Goal: Information Seeking & Learning: Understand process/instructions

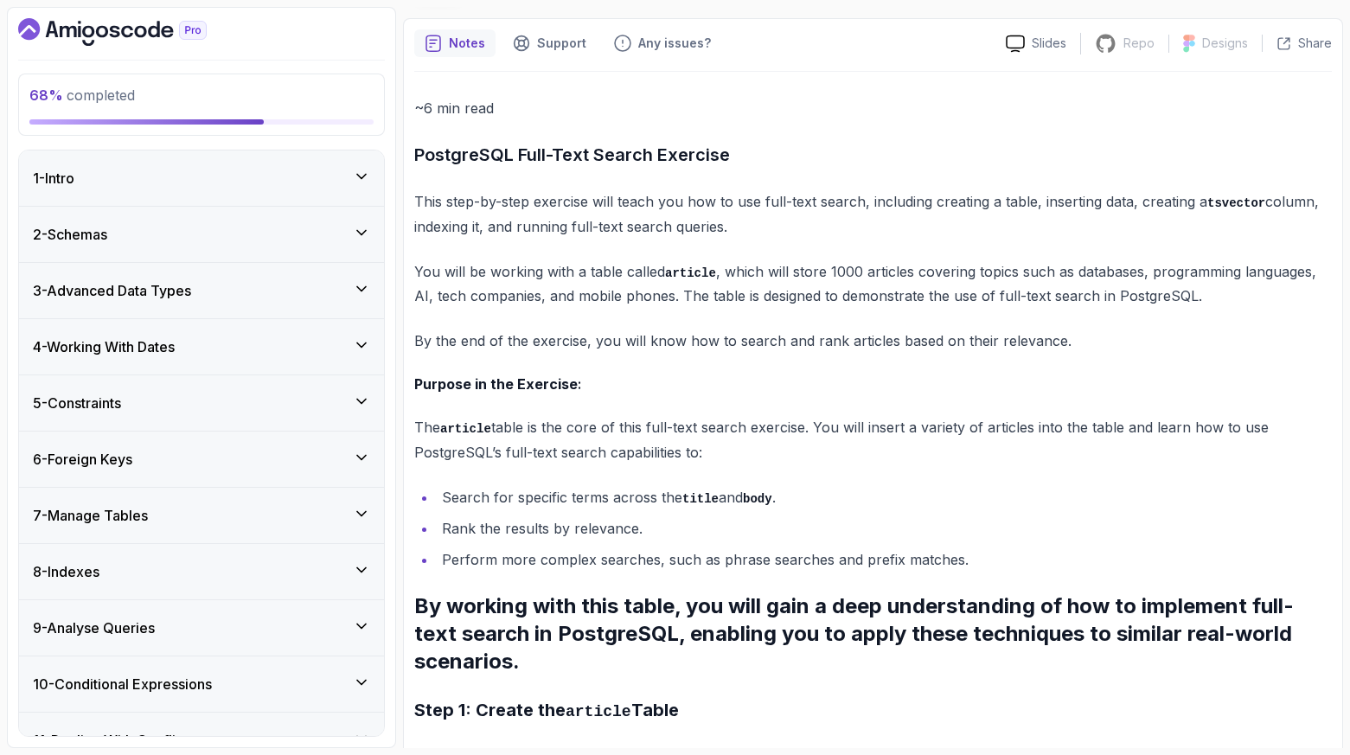
scroll to position [113, 0]
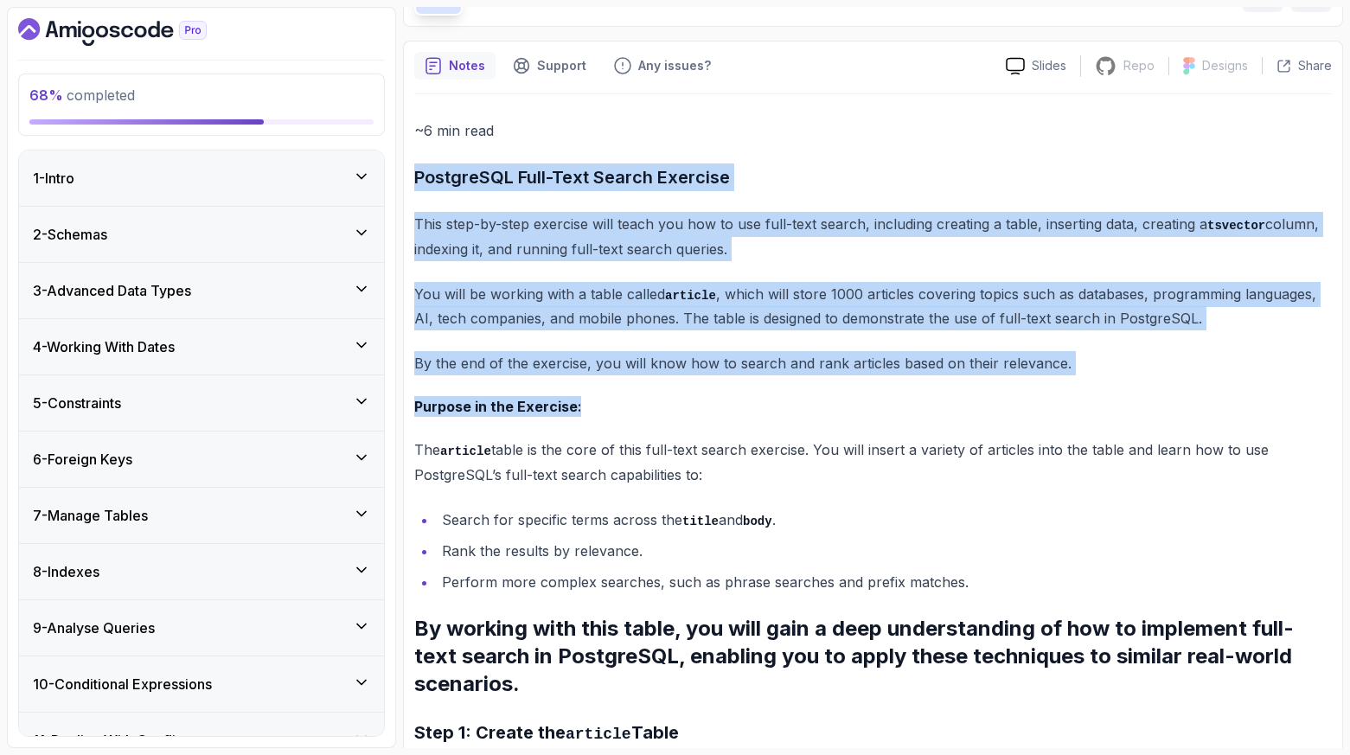
drag, startPoint x: 694, startPoint y: 137, endPoint x: 605, endPoint y: 397, distance: 274.9
click at [605, 397] on h4 "Purpose in the Exercise :" at bounding box center [873, 406] width 918 height 21
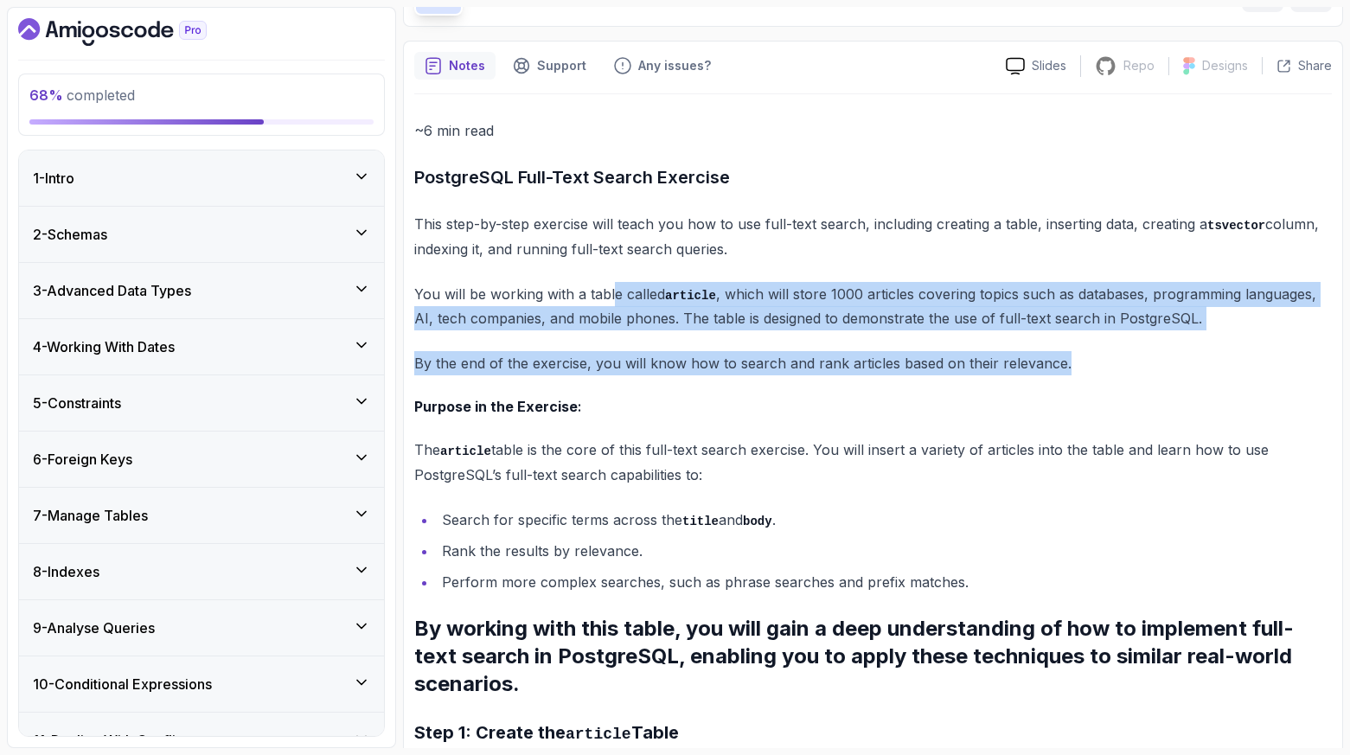
drag, startPoint x: 610, startPoint y: 330, endPoint x: 612, endPoint y: 286, distance: 43.3
click at [612, 286] on p "You will be working with a table called article , which will store 1000 article…" at bounding box center [873, 306] width 918 height 49
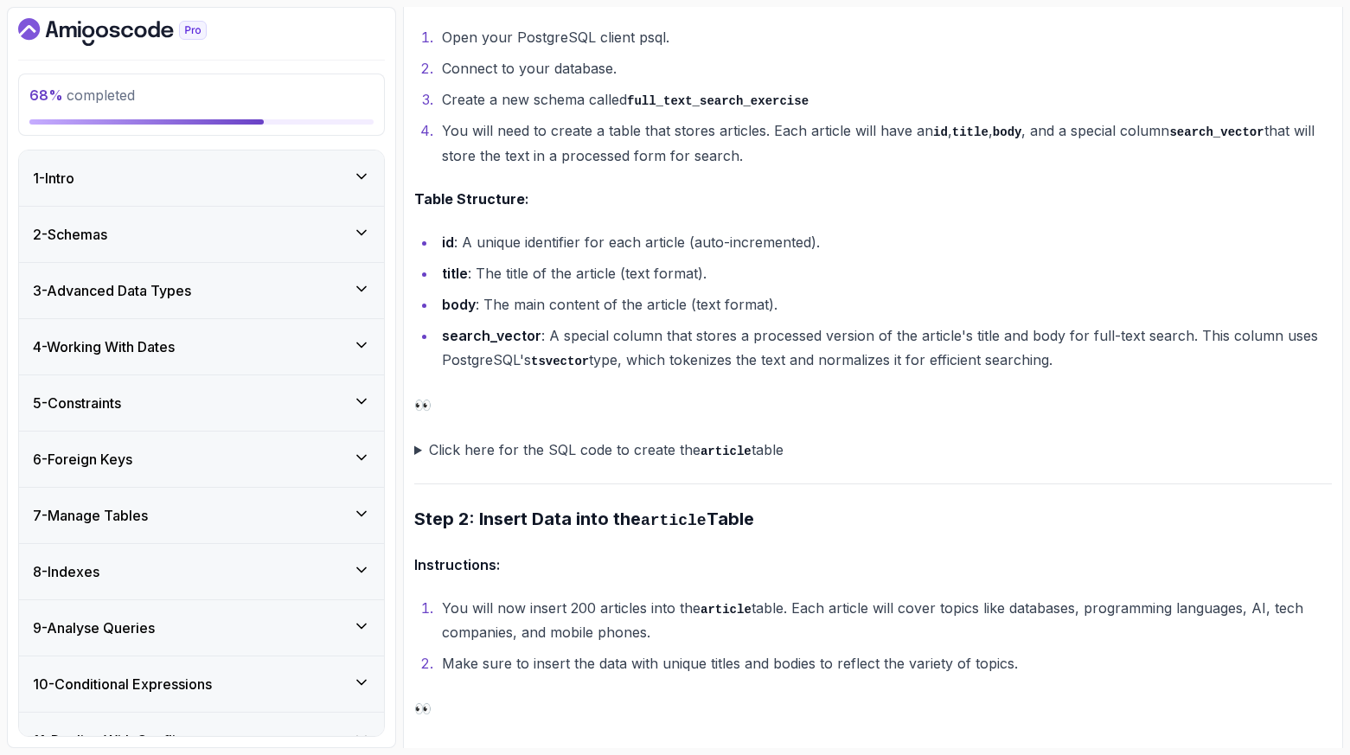
scroll to position [868, 0]
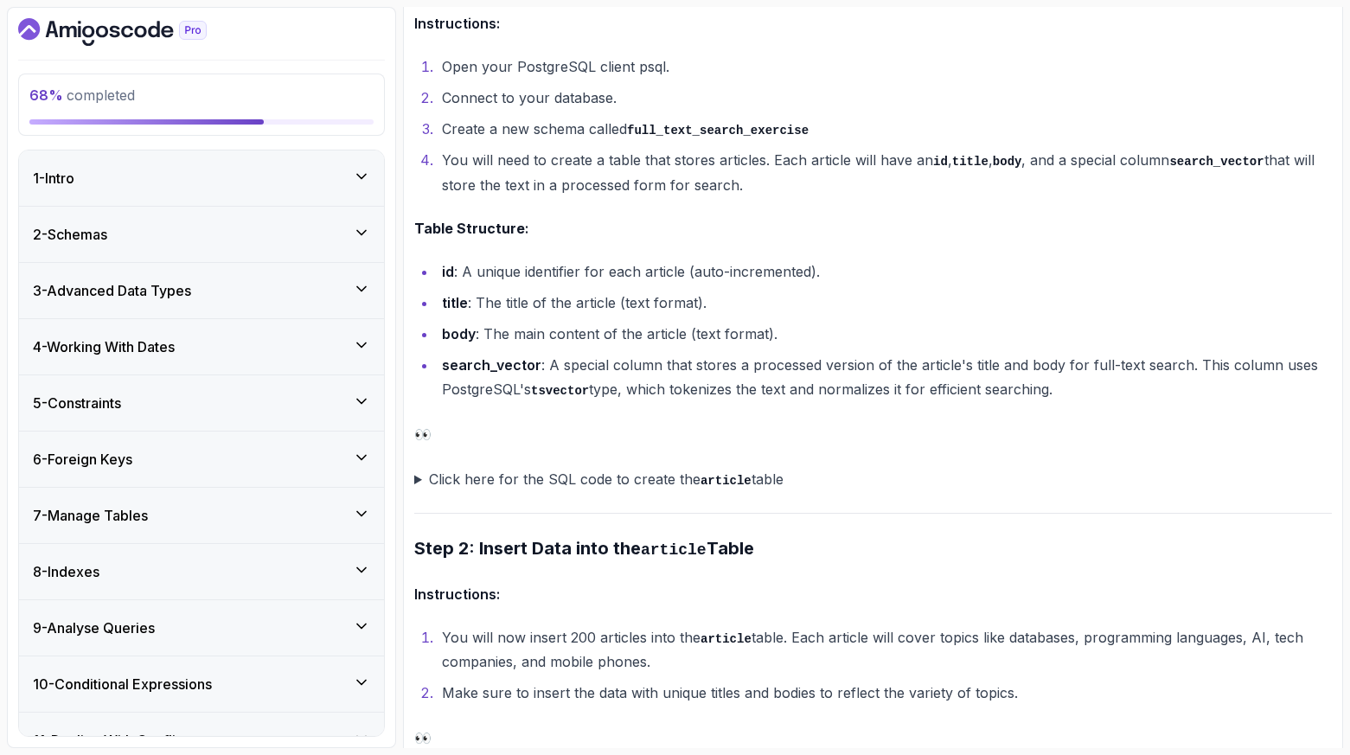
click at [525, 472] on summary "Click here for the SQL code to create the article table" at bounding box center [873, 479] width 918 height 25
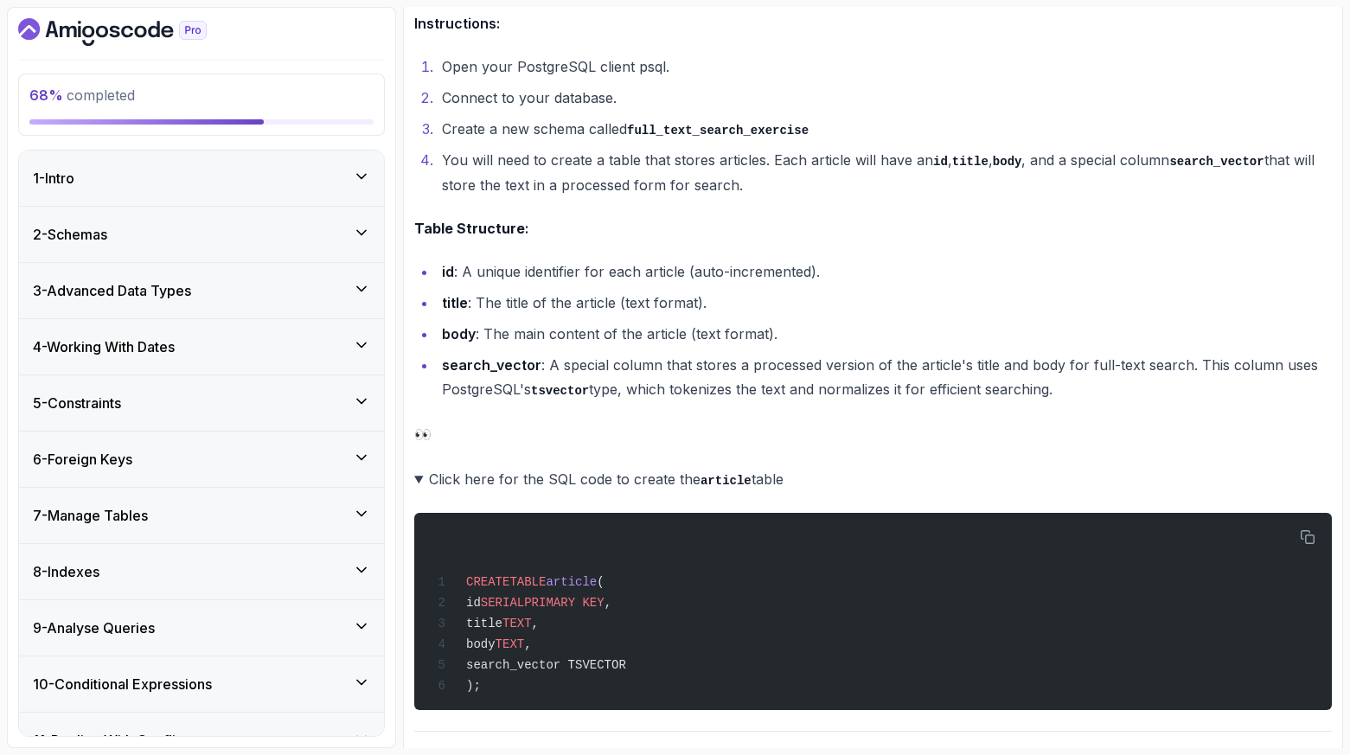
click at [517, 479] on summary "Click here for the SQL code to create the article table" at bounding box center [873, 479] width 918 height 25
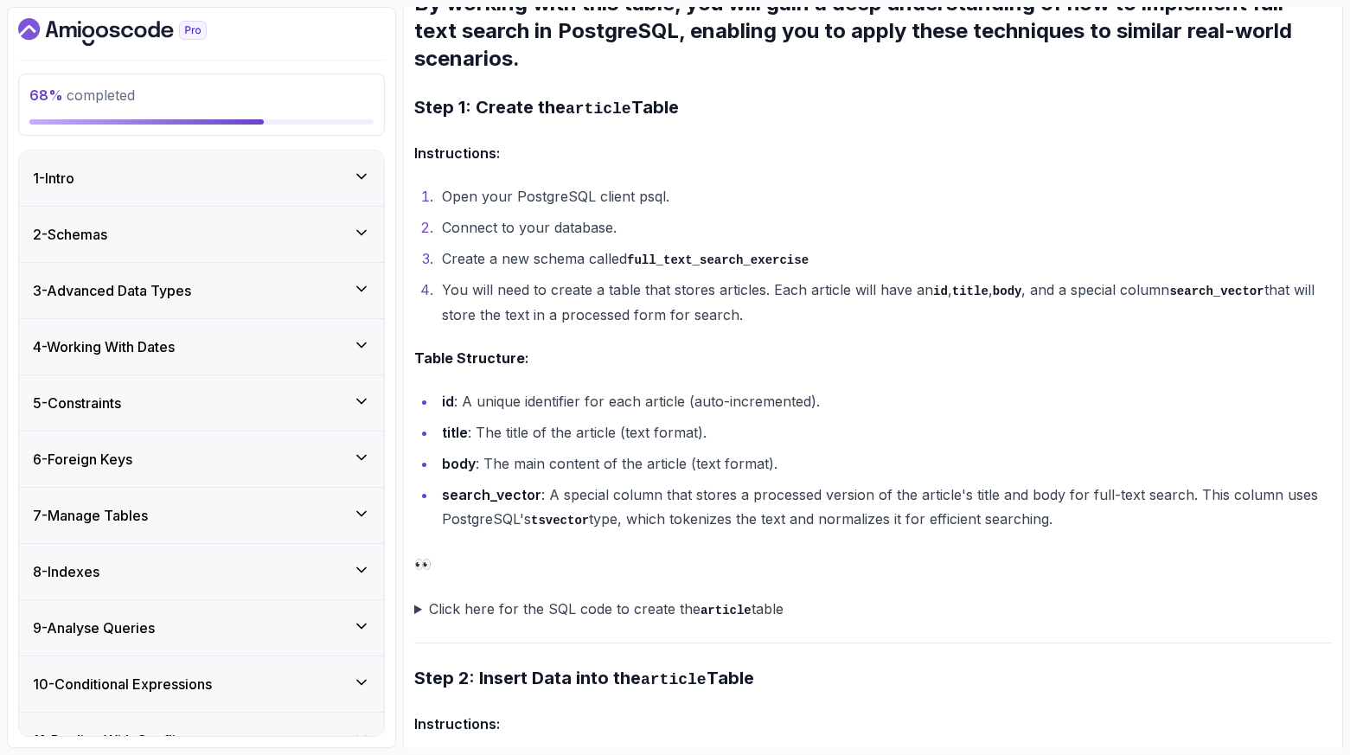
scroll to position [736, 0]
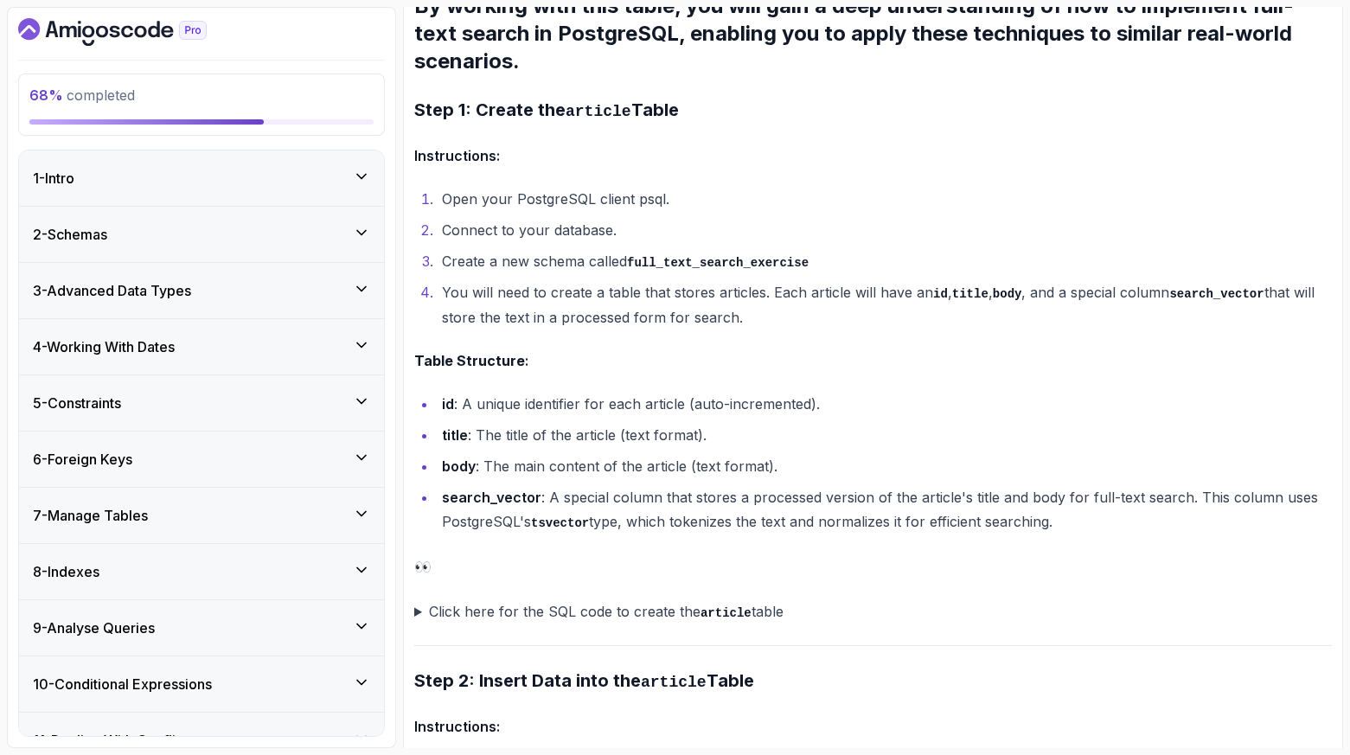
drag, startPoint x: 587, startPoint y: 489, endPoint x: 1105, endPoint y: 515, distance: 518.6
click at [1105, 515] on li "search_vector : A special column that stores a processed version of the article…" at bounding box center [884, 509] width 895 height 49
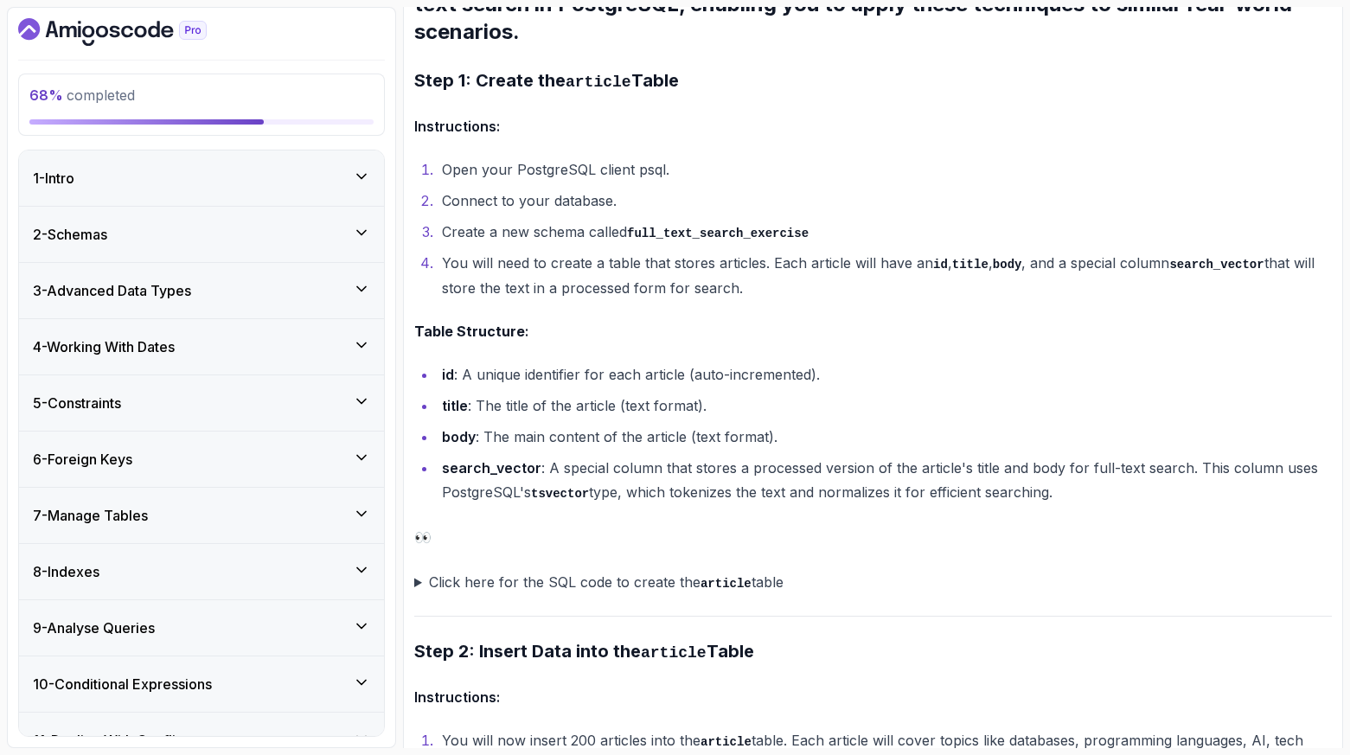
scroll to position [813, 0]
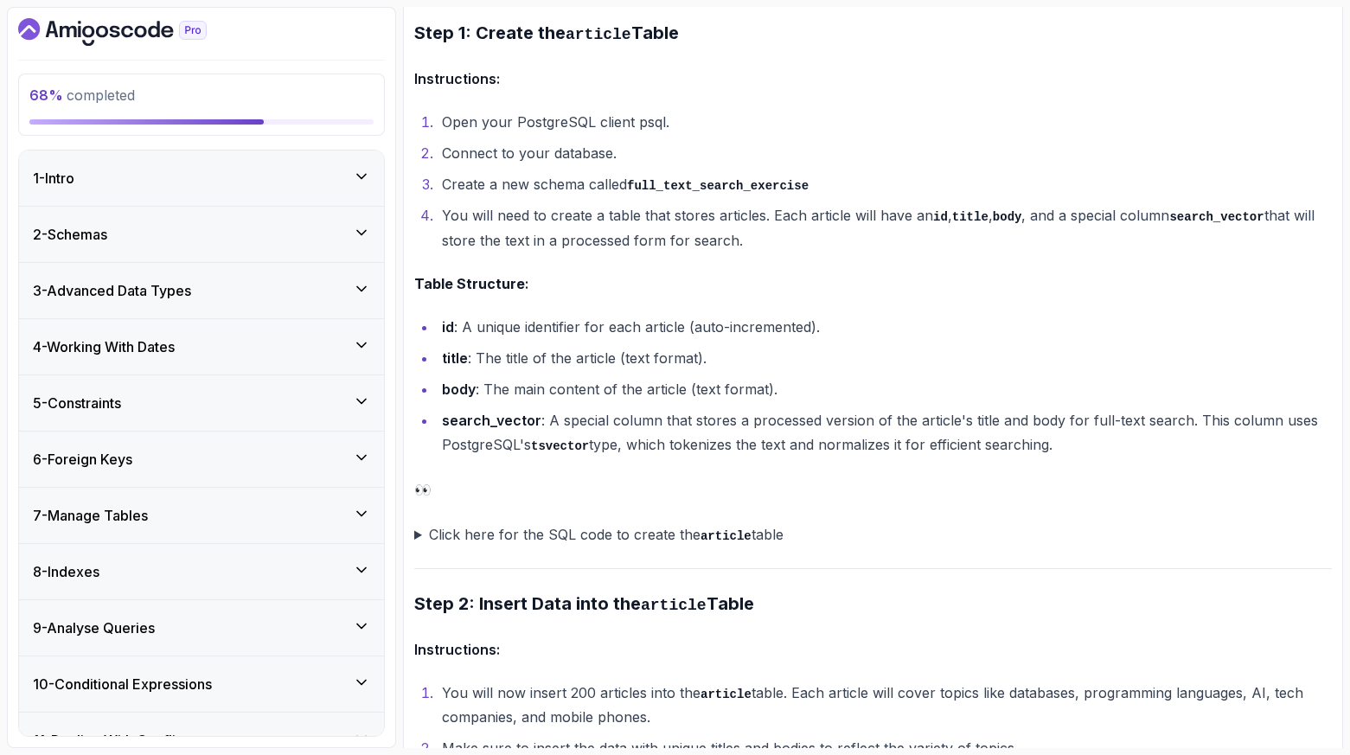
click at [708, 539] on summary "Click here for the SQL code to create the article table" at bounding box center [873, 534] width 918 height 25
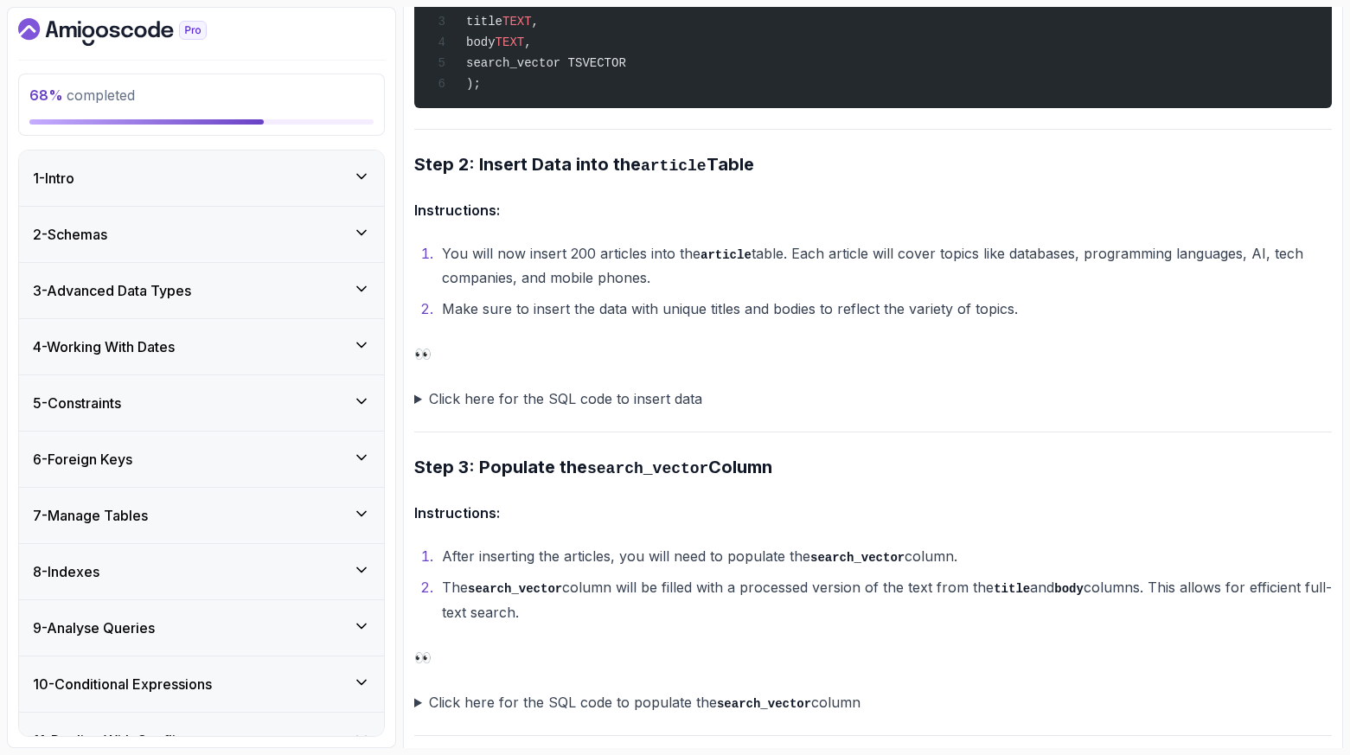
scroll to position [1471, 0]
click at [674, 386] on summary "Click here for the SQL code to insert data" at bounding box center [873, 398] width 918 height 24
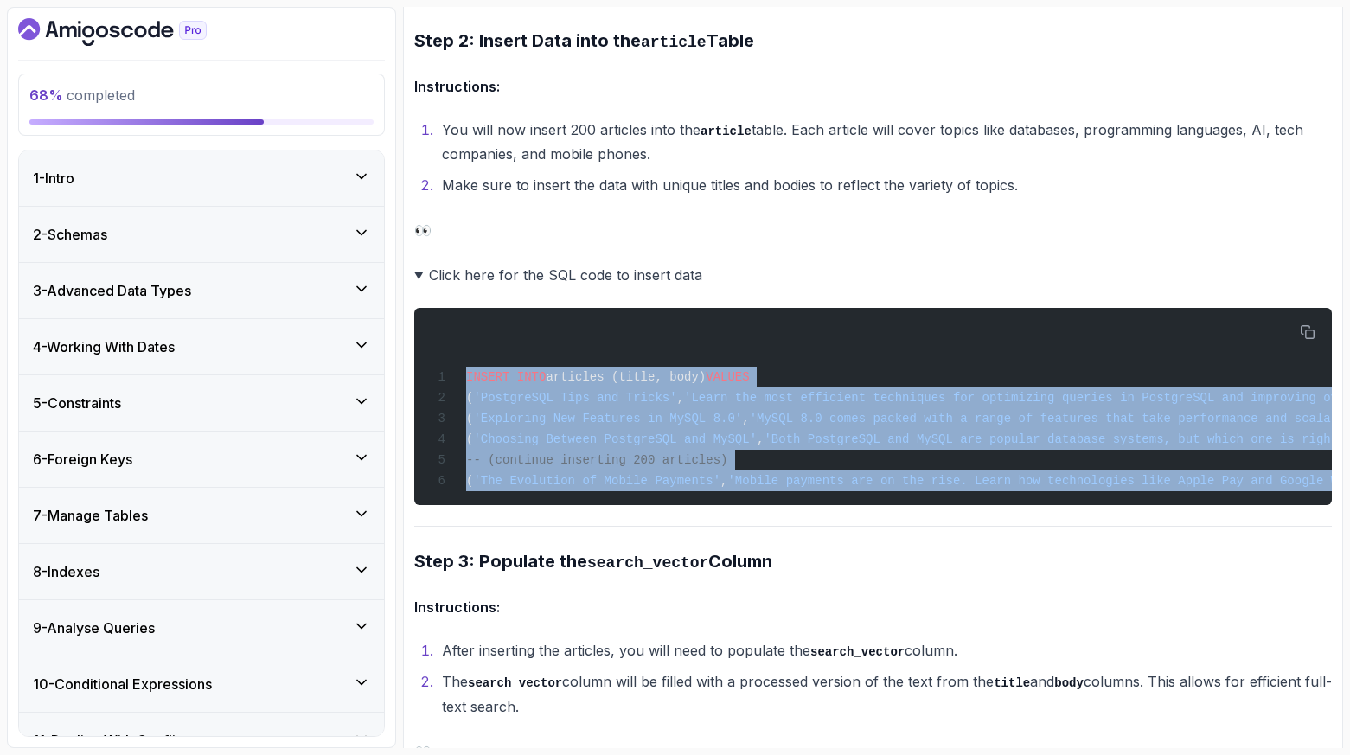
scroll to position [0, 519]
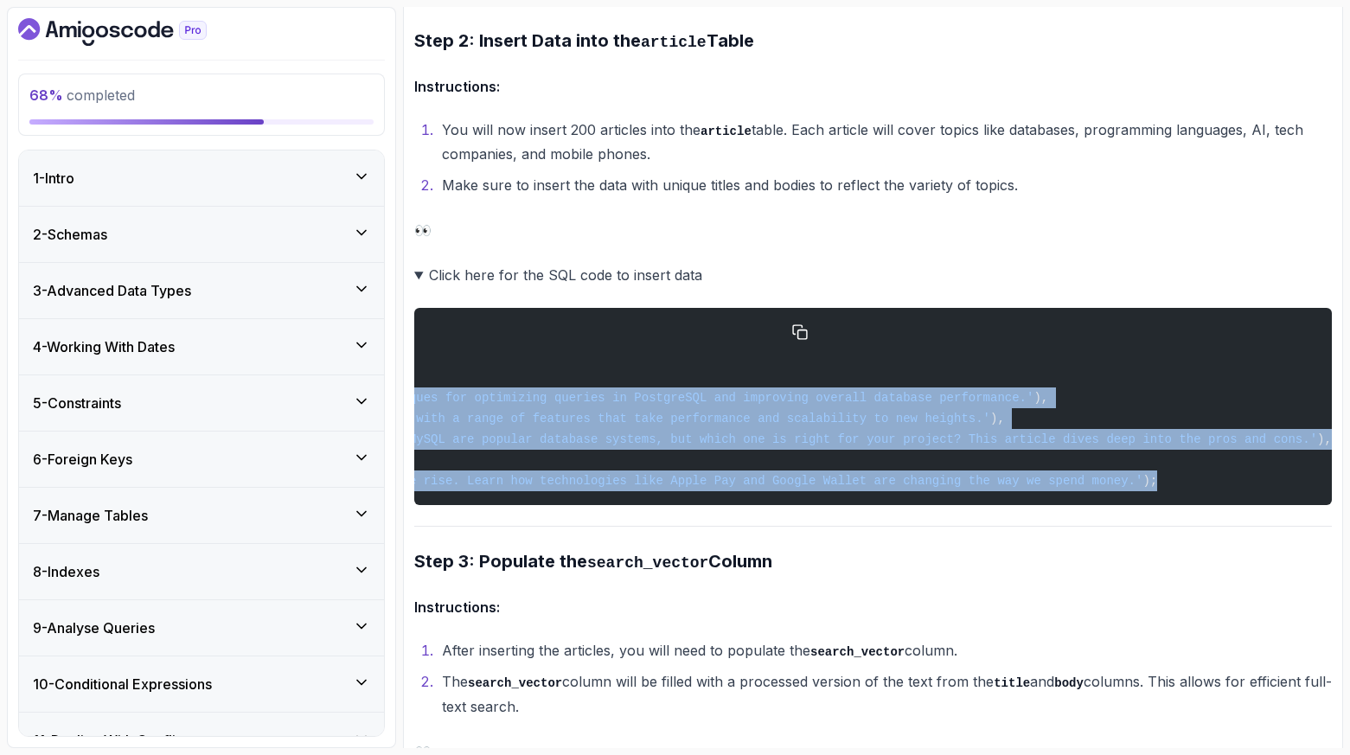
drag, startPoint x: 456, startPoint y: 355, endPoint x: 1230, endPoint y: 476, distance: 783.4
click at [1230, 476] on pre "INSERT INTO articles (title, body) VALUES ( 'PostgreSQL Tips and Tricks' , 'Lea…" at bounding box center [873, 406] width 918 height 197
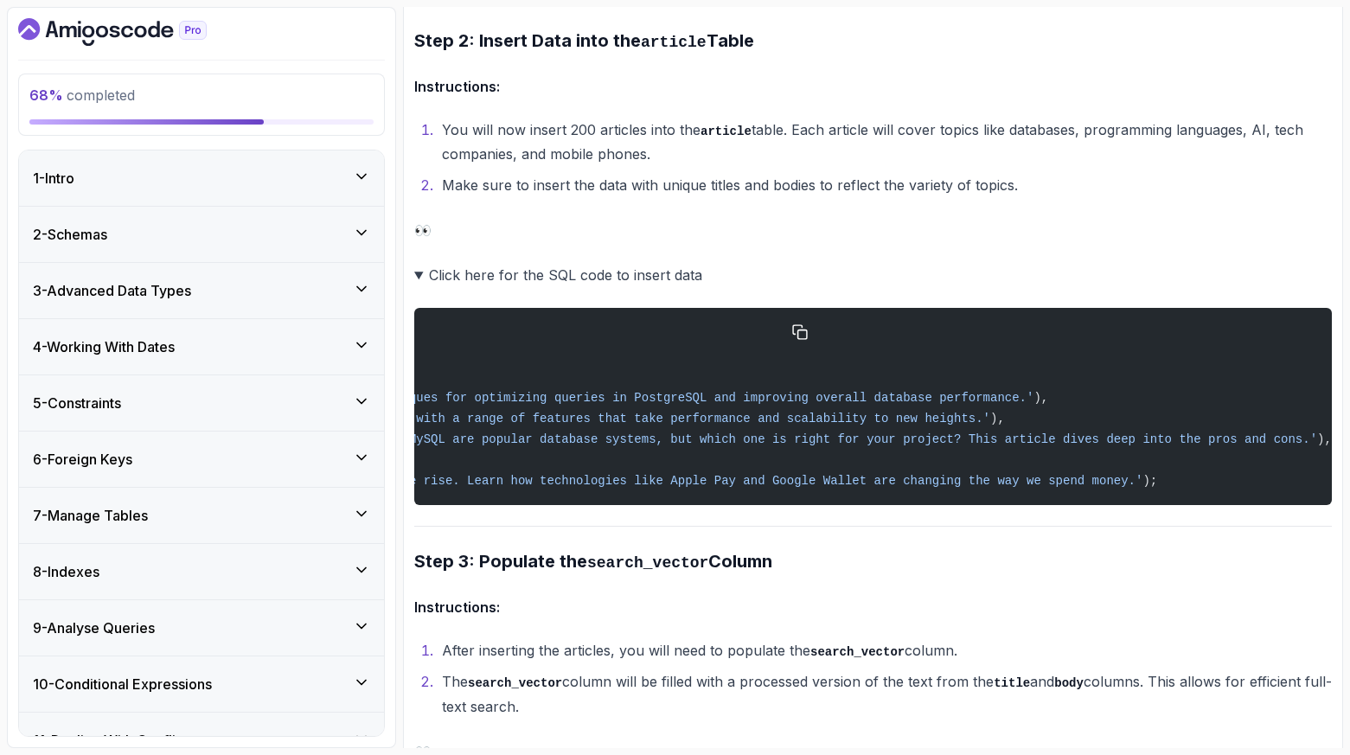
click at [997, 497] on pre "INSERT INTO articles (title, body) VALUES ( 'PostgreSQL Tips and Tricks' , 'Lea…" at bounding box center [873, 406] width 918 height 197
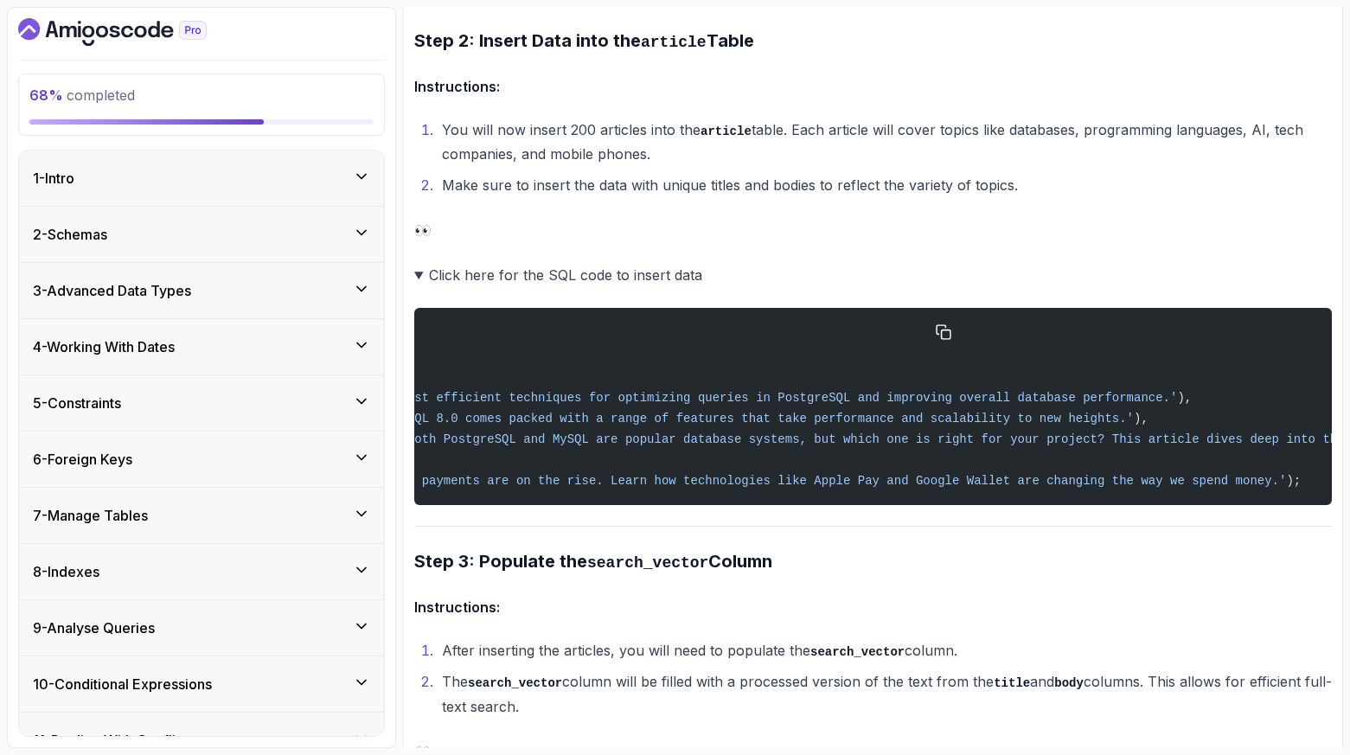
scroll to position [0, 10]
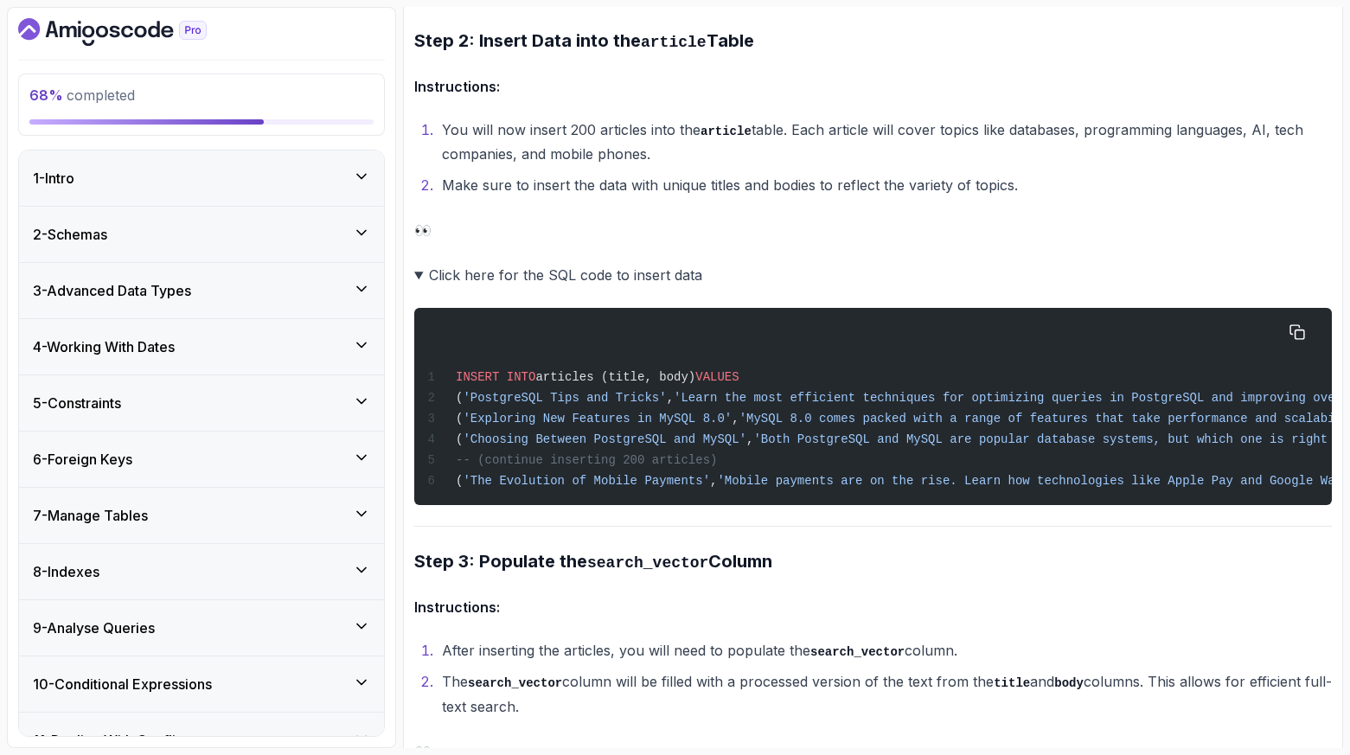
drag, startPoint x: 1182, startPoint y: 485, endPoint x: 1168, endPoint y: 489, distance: 15.1
click at [1180, 486] on div "INSERT INTO articles (title, body) VALUES ( 'PostgreSQL Tips and Tricks' , 'Lea…" at bounding box center [863, 406] width 890 height 176
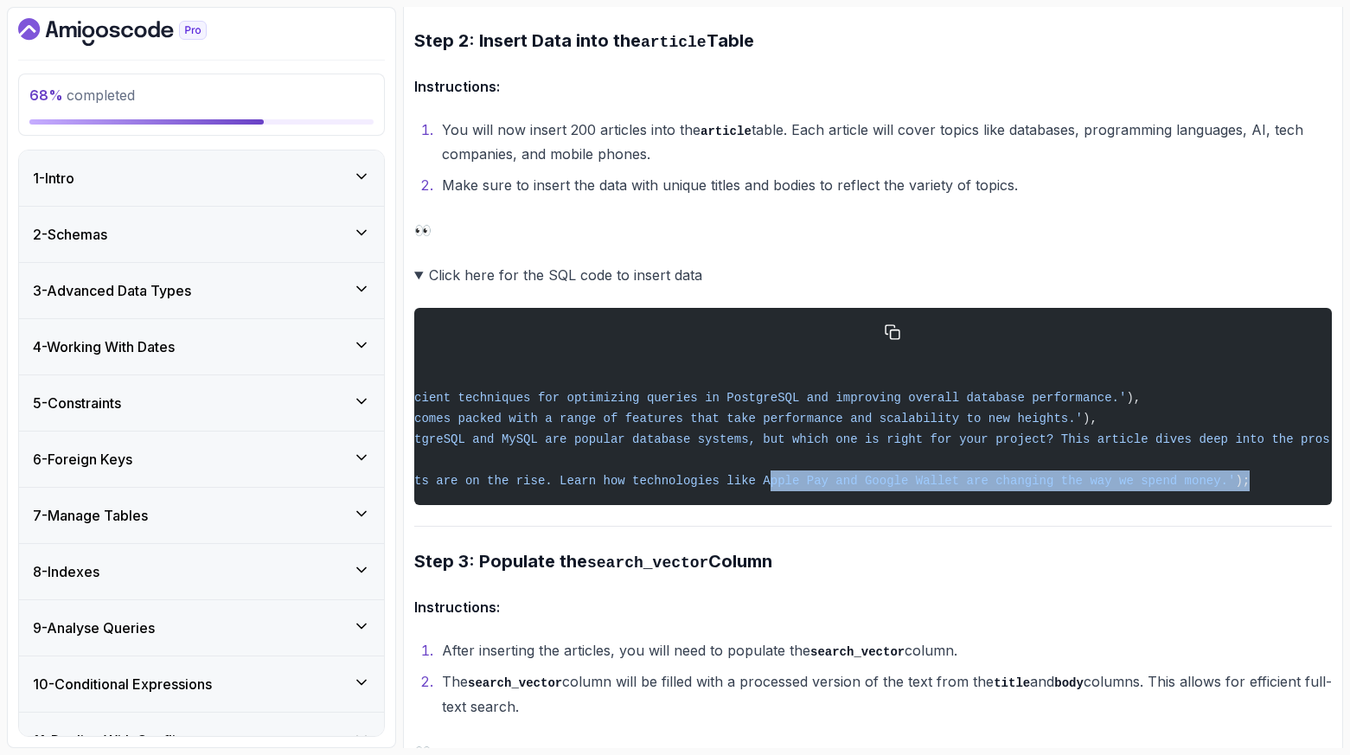
scroll to position [0, 519]
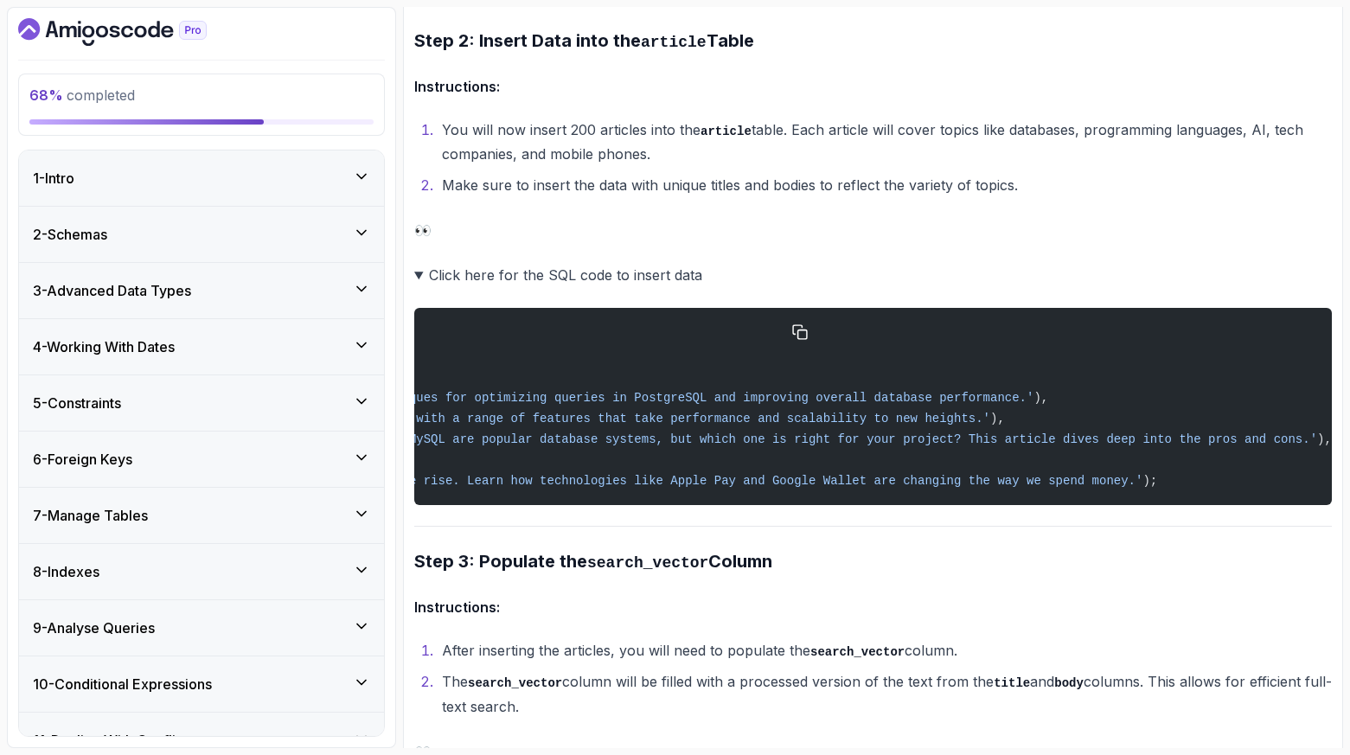
click at [1204, 473] on pre "INSERT INTO articles (title, body) VALUES ( 'PostgreSQL Tips and Tricks' , 'Lea…" at bounding box center [873, 406] width 918 height 197
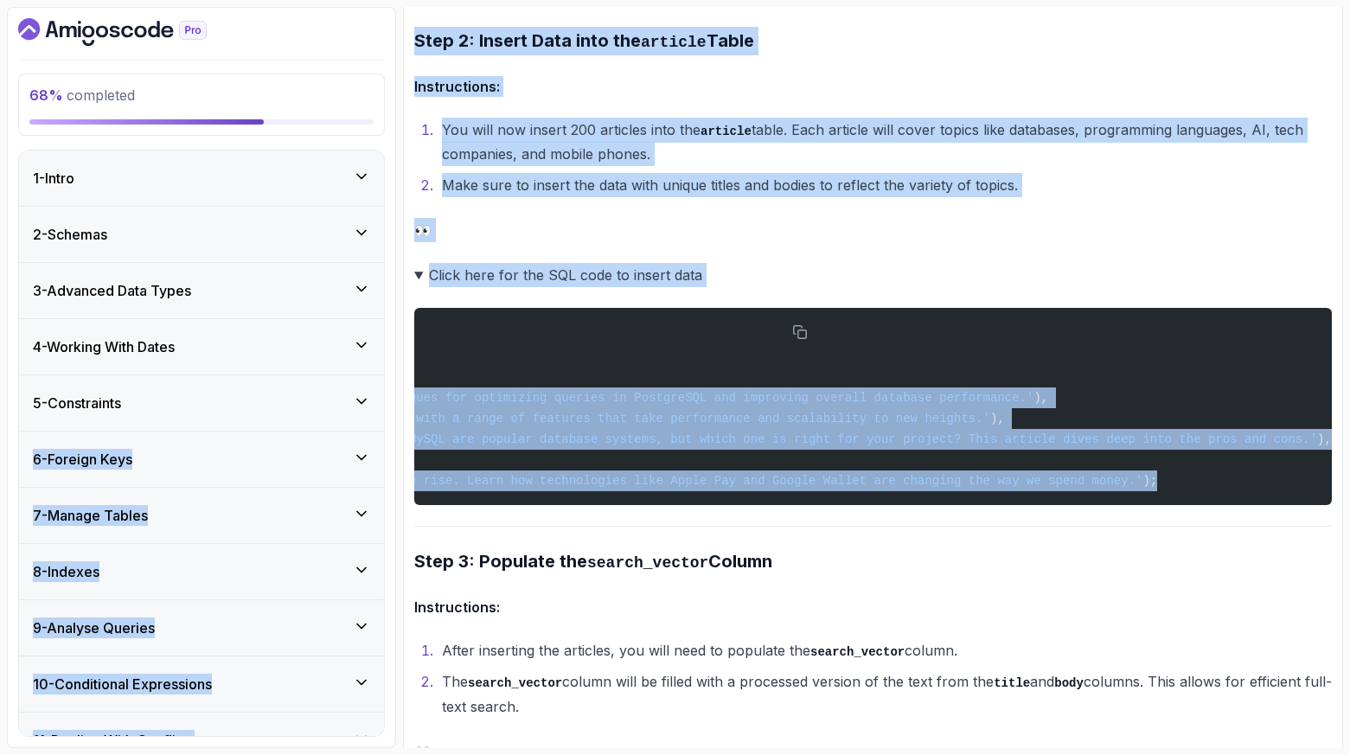
scroll to position [0, 0]
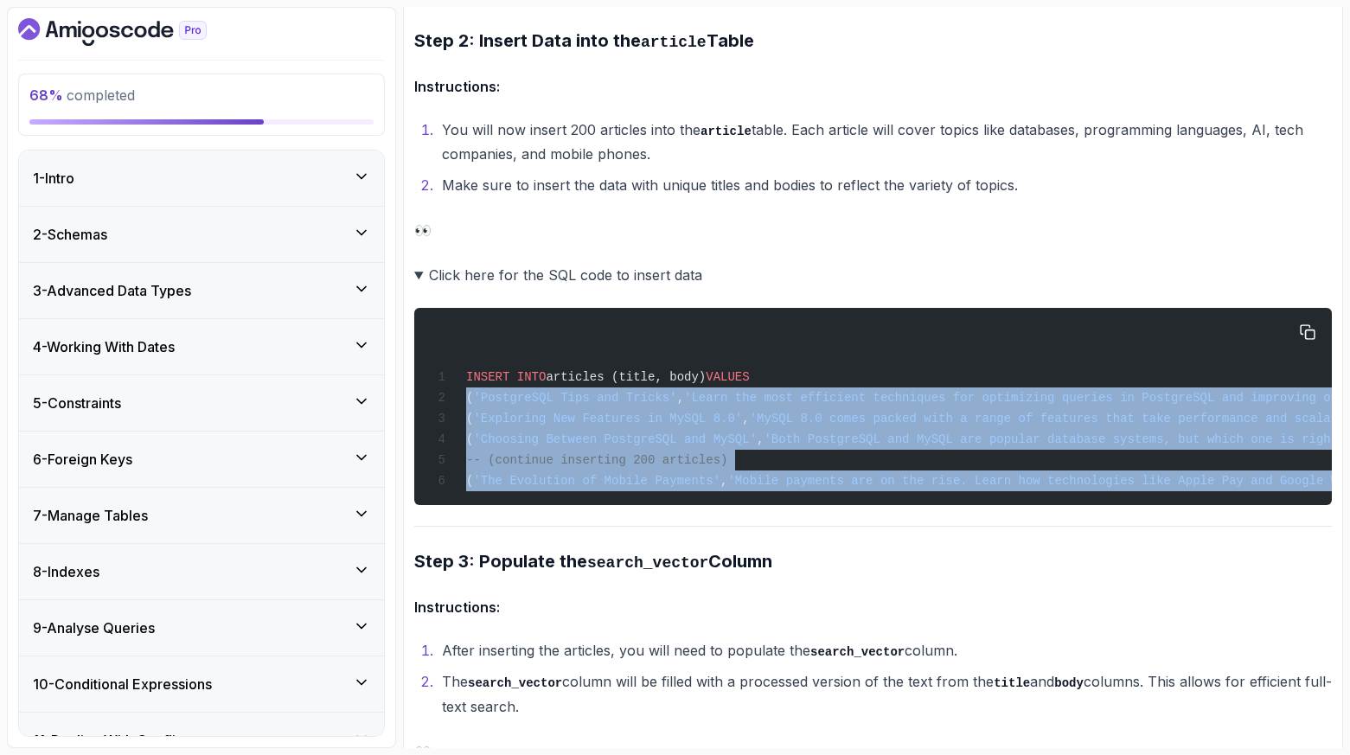
drag, startPoint x: 1166, startPoint y: 474, endPoint x: 454, endPoint y: 393, distance: 716.3
click at [454, 393] on pre "INSERT INTO articles (title, body) VALUES ( 'PostgreSQL Tips and Tricks' , 'Lea…" at bounding box center [873, 406] width 918 height 197
copy code "( 'PostgreSQL Tips and Tricks' , 'Learn the most efficient techniques for optim…"
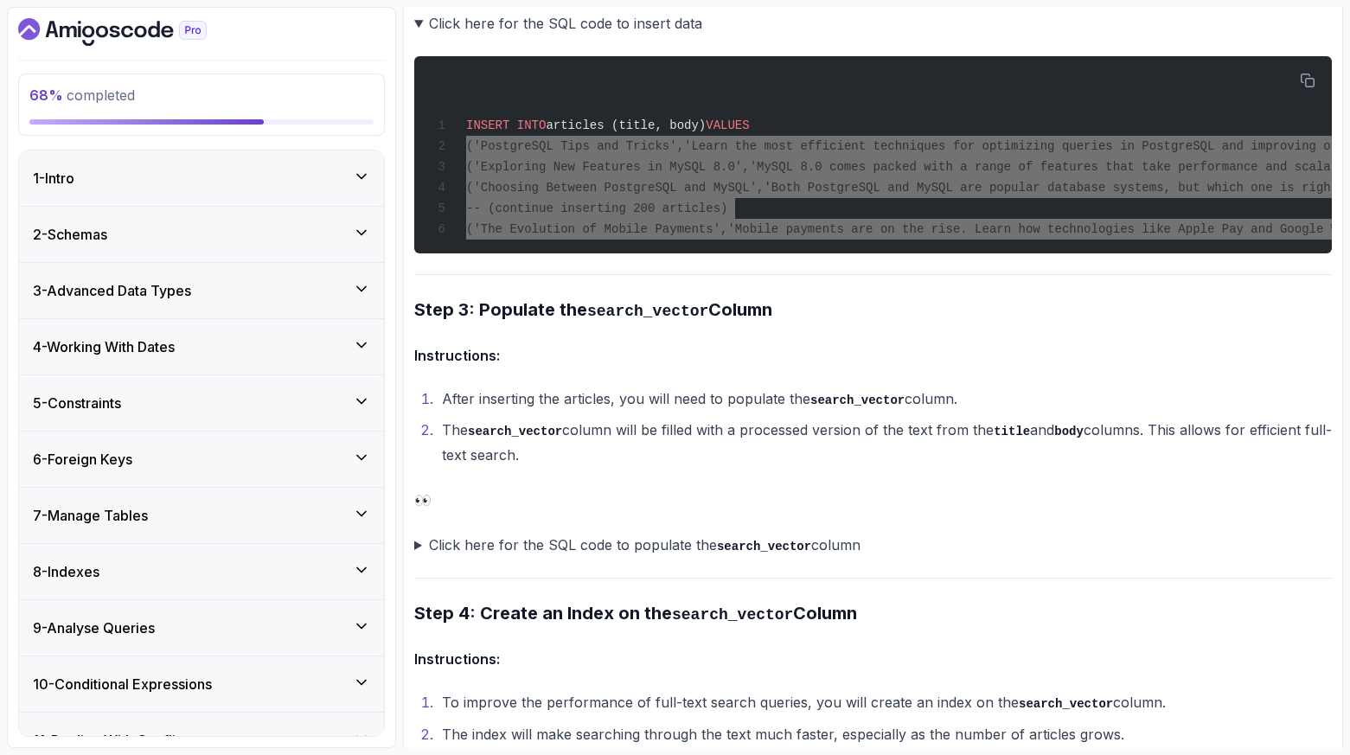
scroll to position [1871, 0]
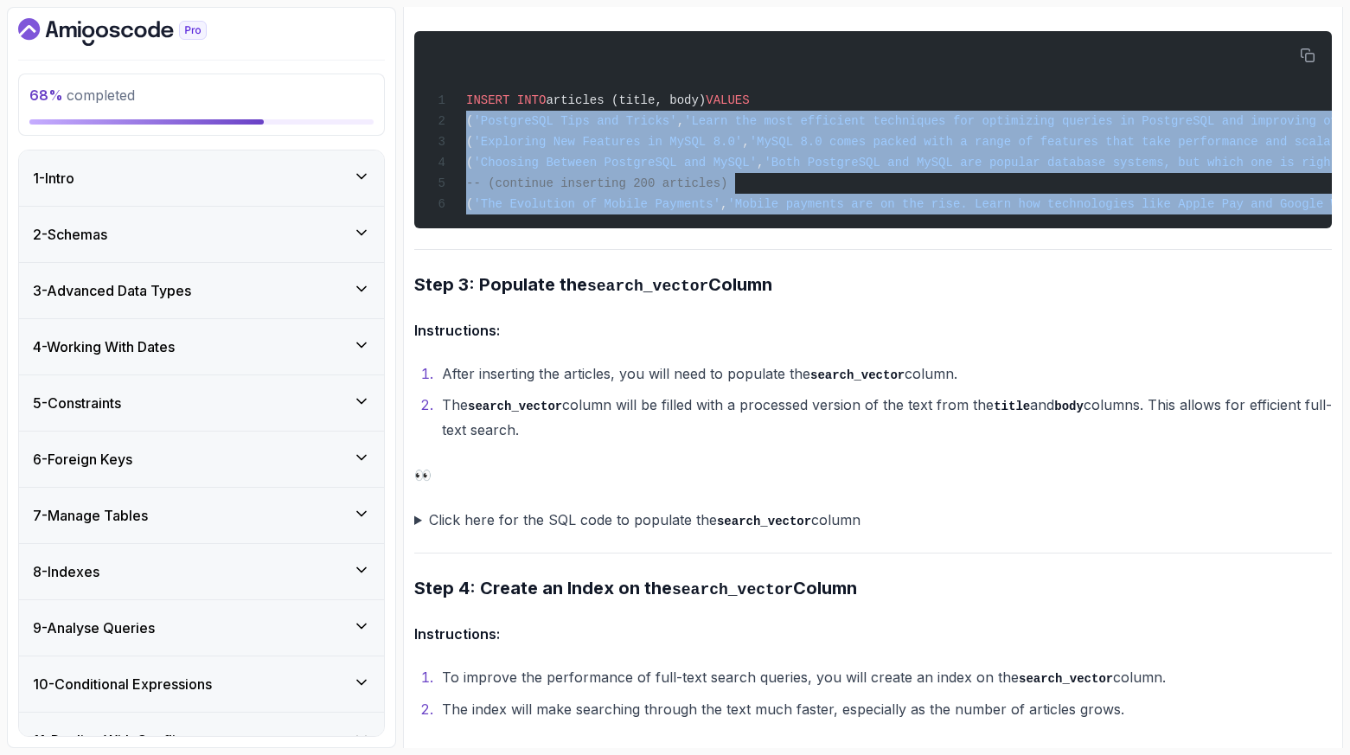
drag, startPoint x: 564, startPoint y: 253, endPoint x: 644, endPoint y: 434, distance: 198.6
click at [644, 434] on div "~6 min read PostgreSQL Full-Text Search Exercise This step-by-step exercise wil…" at bounding box center [873, 684] width 918 height 4646
click at [644, 433] on li "The search_vector column will be filled with a processed version of the text fr…" at bounding box center [884, 417] width 895 height 49
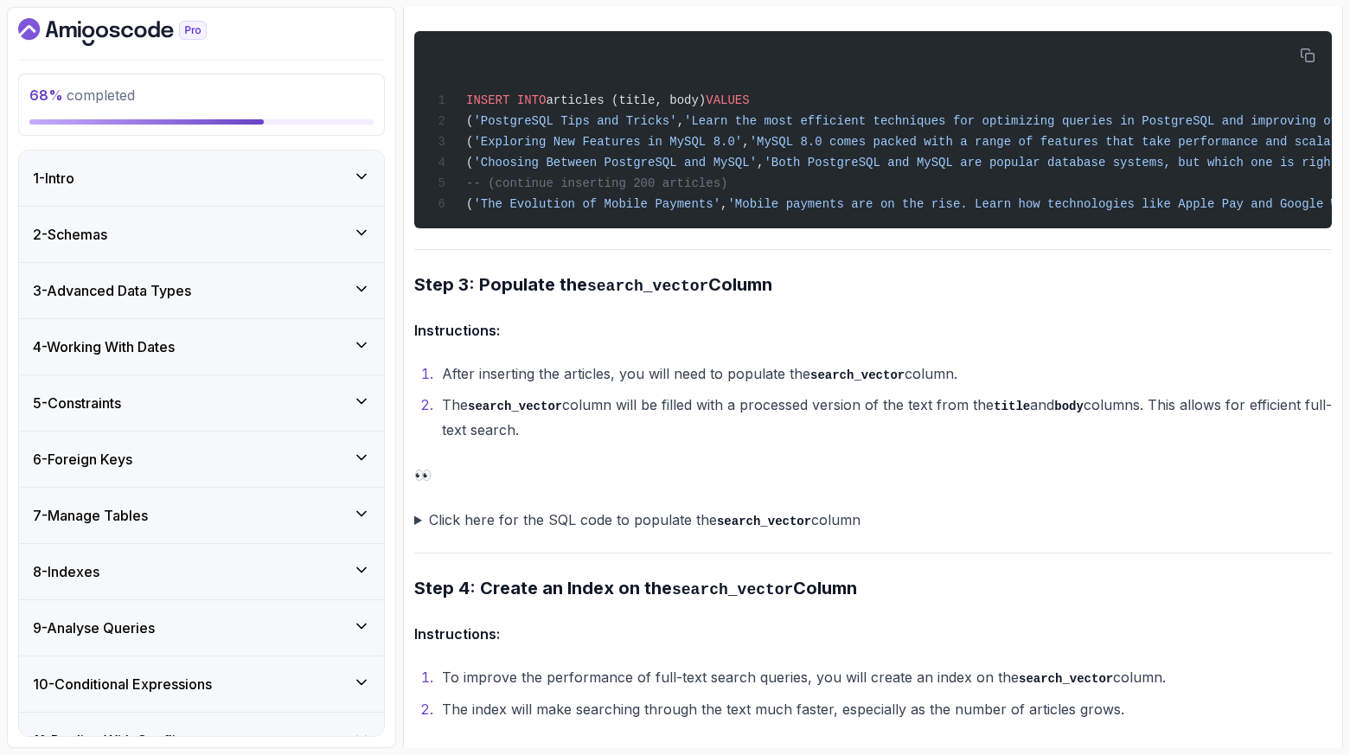
drag, startPoint x: 644, startPoint y: 435, endPoint x: 642, endPoint y: 402, distance: 33.0
click at [642, 402] on li "The search_vector column will be filled with a processed version of the text fr…" at bounding box center [884, 417] width 895 height 49
